Goal: Obtain resource: Download file/media

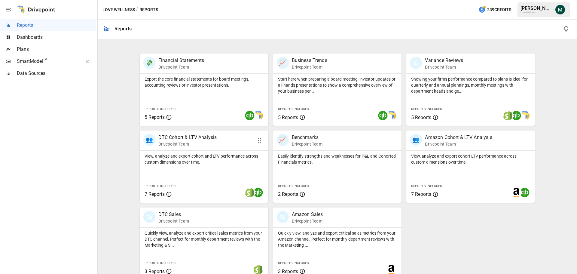
scroll to position [115, 0]
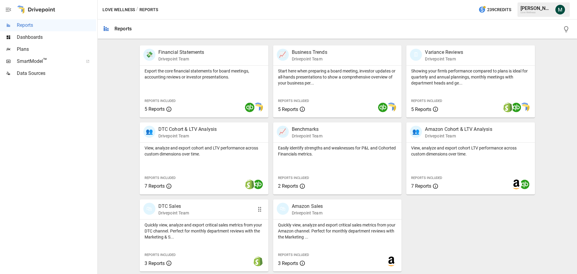
click at [168, 207] on p "DTC Sales" at bounding box center [173, 206] width 31 height 7
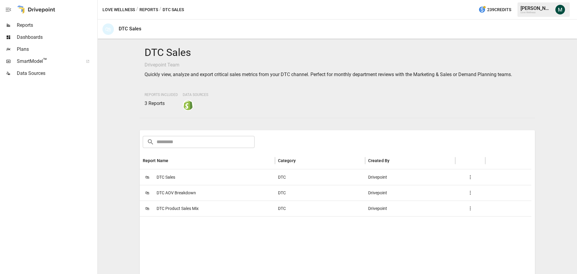
click at [169, 176] on span "DTC Sales" at bounding box center [166, 176] width 19 height 15
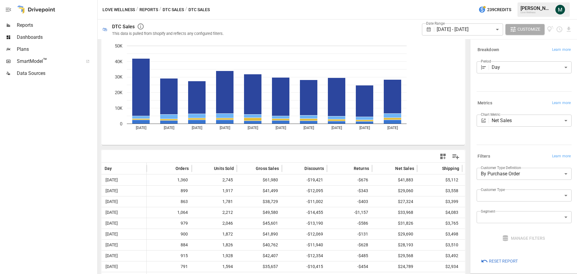
scroll to position [35, 0]
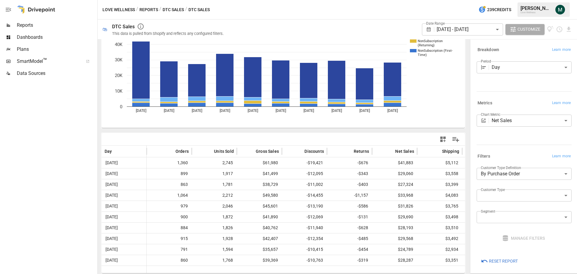
click at [447, 0] on body "Reports Dashboards Plans SmartModel ™ Data Sources Love Wellness / Reports / DT…" at bounding box center [288, 0] width 577 height 0
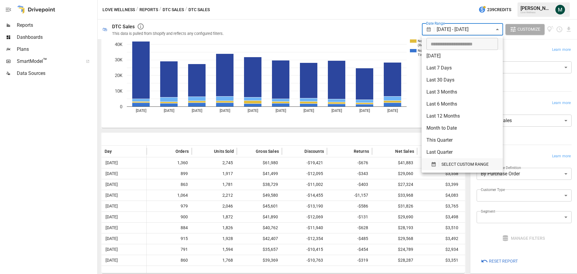
drag, startPoint x: 442, startPoint y: 169, endPoint x: 438, endPoint y: 168, distance: 4.3
click at [442, 169] on button "SELECT CUSTOM RANGE" at bounding box center [462, 164] width 72 height 12
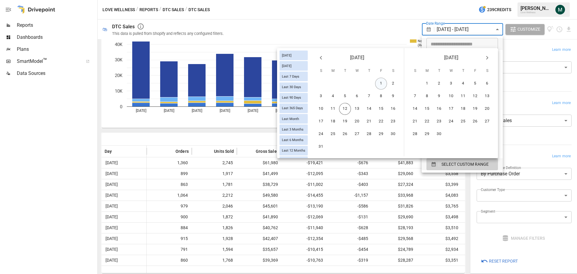
drag, startPoint x: 380, startPoint y: 81, endPoint x: 360, endPoint y: 96, distance: 25.0
click at [380, 81] on button "1" at bounding box center [381, 84] width 12 height 12
click at [326, 111] on button "10" at bounding box center [321, 109] width 12 height 12
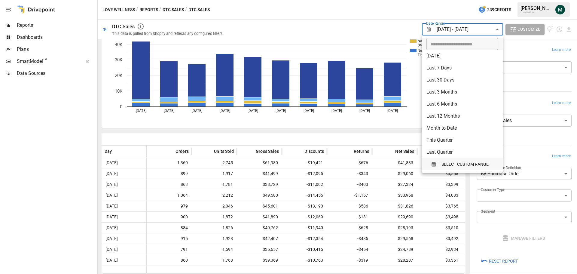
drag, startPoint x: 458, startPoint y: 162, endPoint x: 446, endPoint y: 159, distance: 13.0
click at [458, 162] on span "SELECT CUSTOM RANGE" at bounding box center [464, 164] width 47 height 8
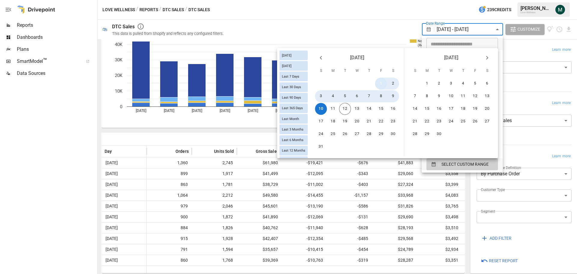
click at [380, 85] on button "1" at bounding box center [381, 84] width 12 height 12
click at [335, 110] on button "11" at bounding box center [333, 109] width 12 height 12
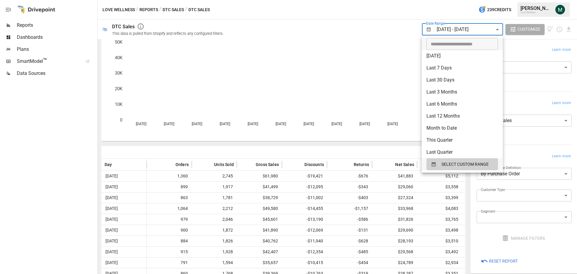
scroll to position [35, 0]
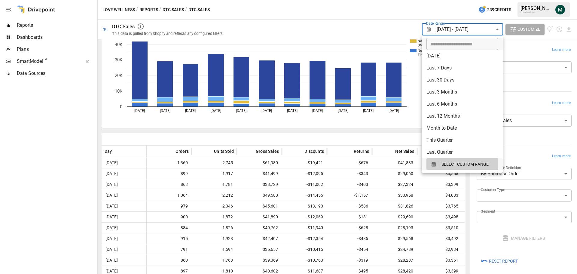
click at [266, 34] on div at bounding box center [288, 137] width 577 height 274
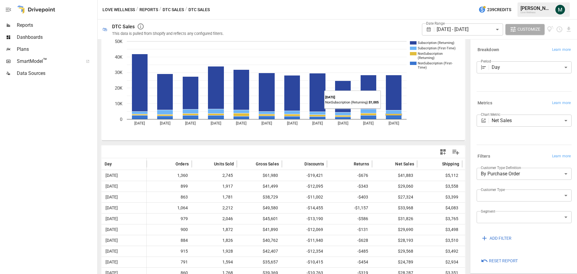
scroll to position [0, 0]
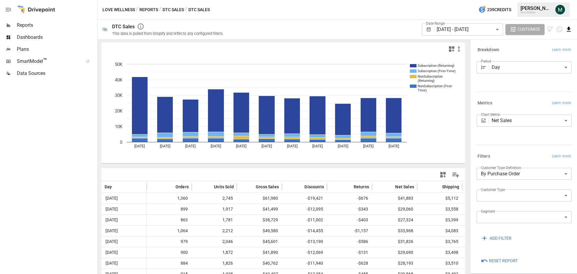
click at [568, 29] on icon "Download report" at bounding box center [569, 29] width 4 height 5
click at [551, 52] on li "Download as CSV" at bounding box center [549, 53] width 48 height 12
click at [526, 0] on body "Reports Dashboards Plans SmartModel ™ Data Sources Love Wellness / Reports / DT…" at bounding box center [288, 0] width 577 height 0
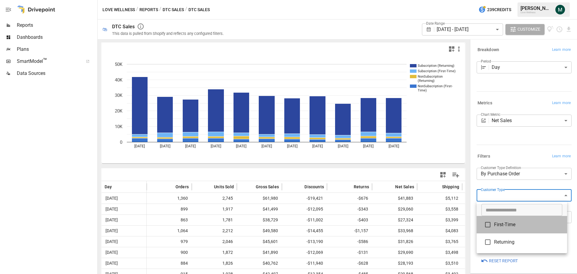
click at [506, 228] on span "First-Time" at bounding box center [528, 224] width 68 height 7
type input "**********"
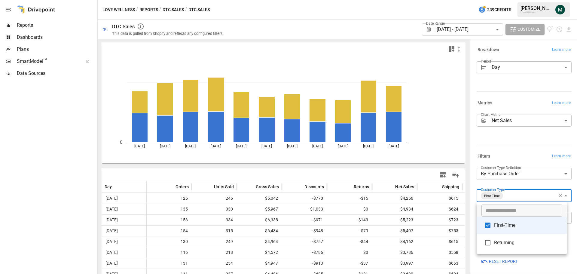
click at [444, 12] on div at bounding box center [288, 137] width 577 height 274
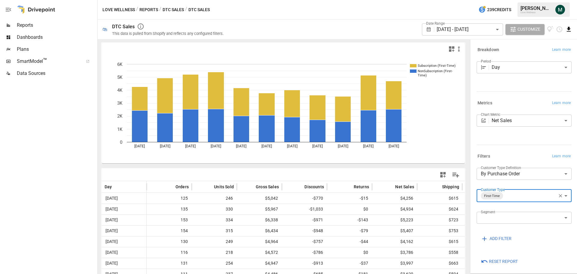
click at [568, 29] on icon "Download report" at bounding box center [569, 29] width 4 height 5
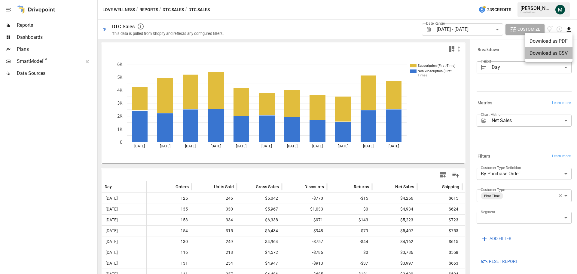
click at [547, 50] on li "Download as CSV" at bounding box center [549, 53] width 48 height 12
